Goal: Information Seeking & Learning: Understand process/instructions

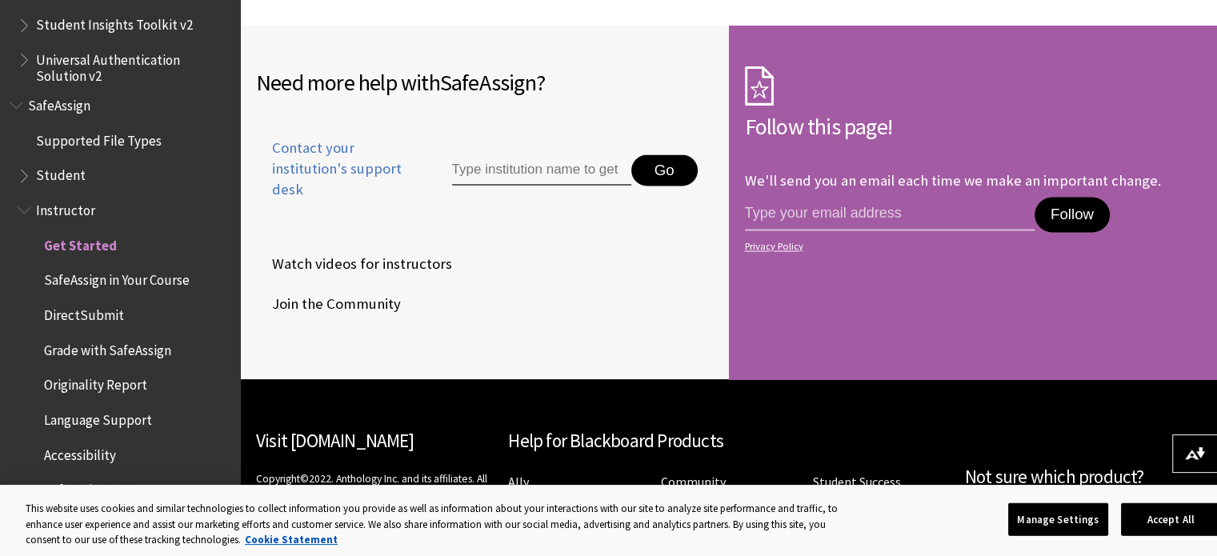
scroll to position [2551, 0]
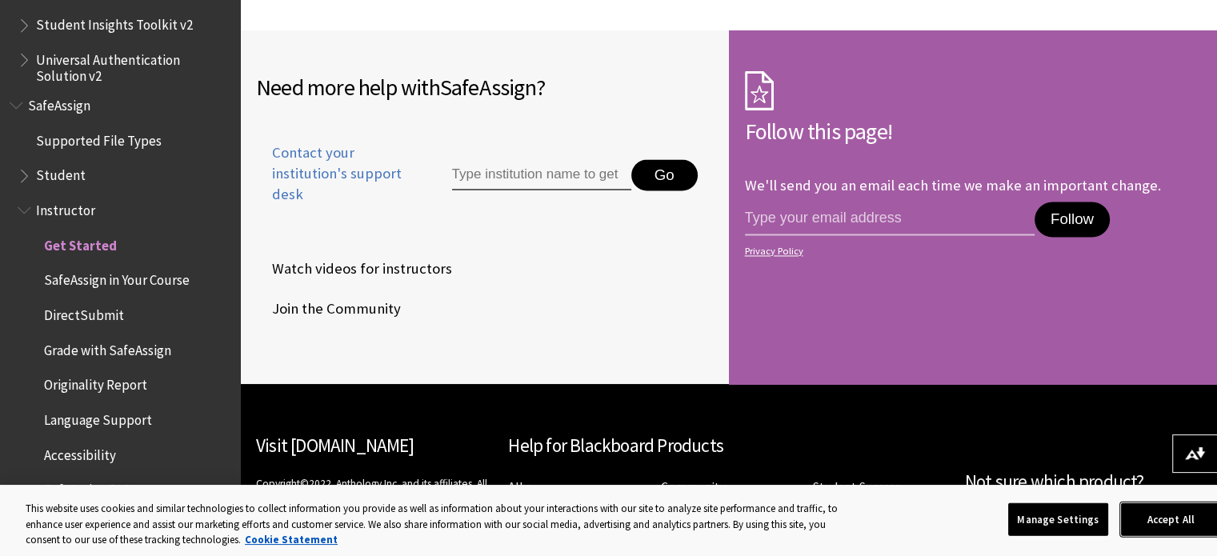
click at [1190, 521] on button "Accept All" at bounding box center [1171, 519] width 100 height 34
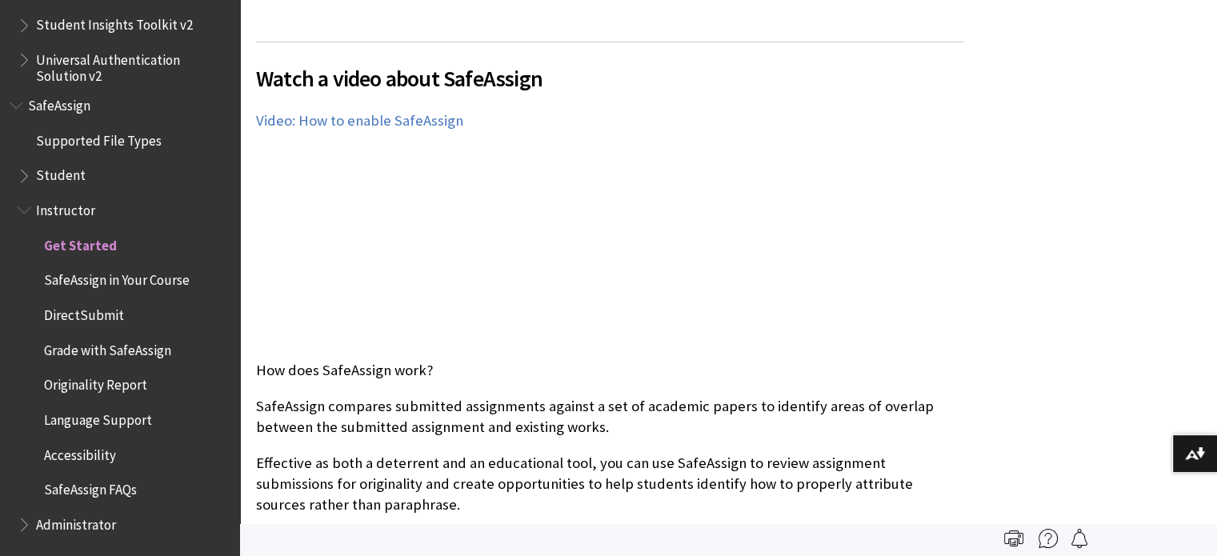
scroll to position [348, 0]
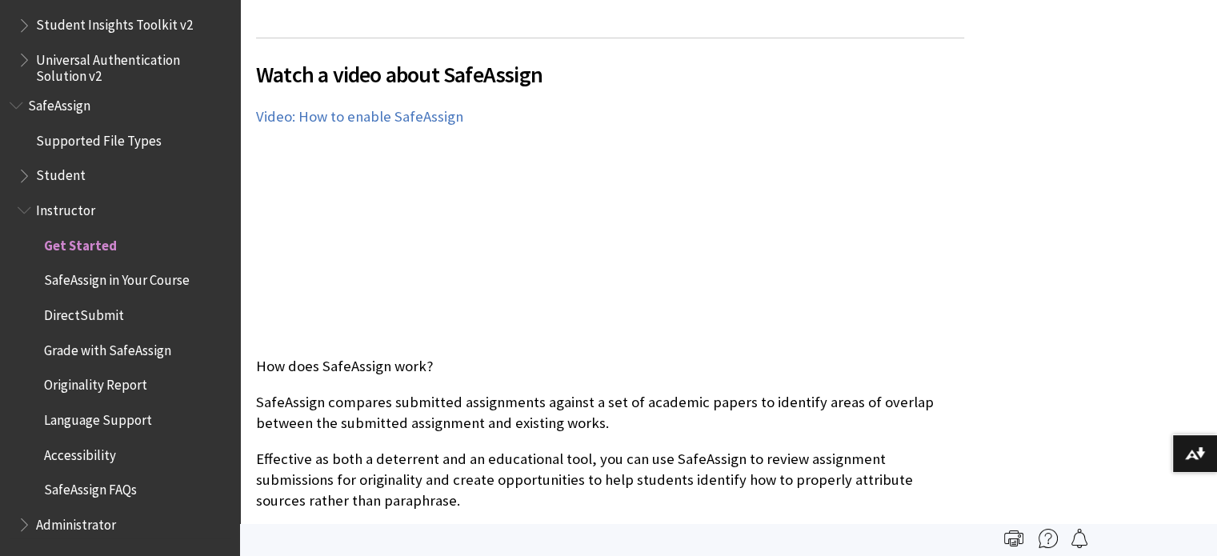
click at [50, 178] on span "Student" at bounding box center [61, 173] width 50 height 22
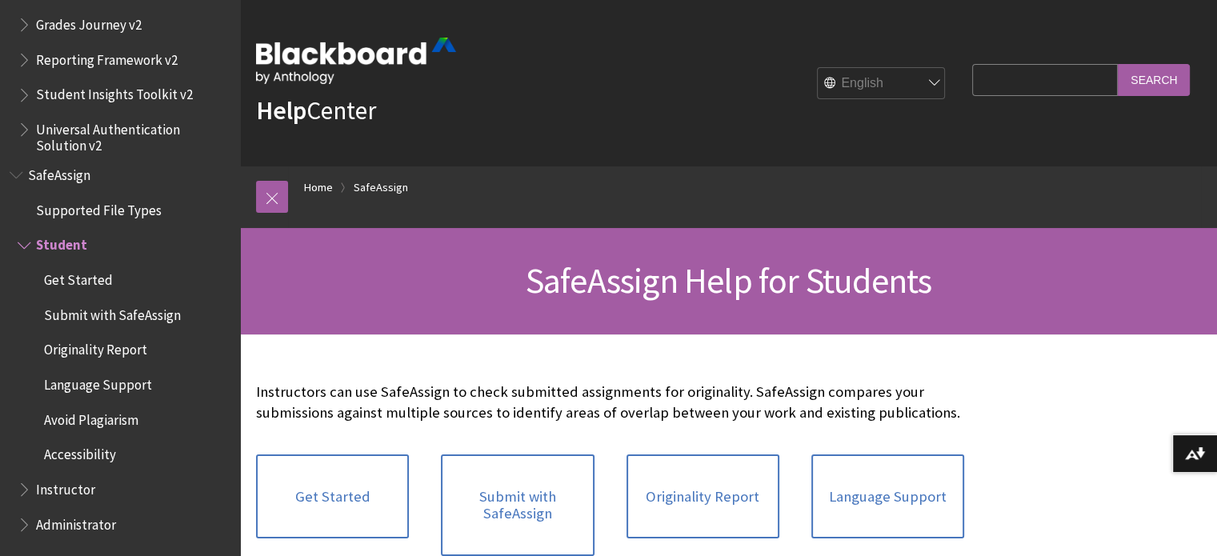
click at [112, 314] on span "Submit with SafeAssign" at bounding box center [112, 313] width 137 height 22
